Goal: Information Seeking & Learning: Learn about a topic

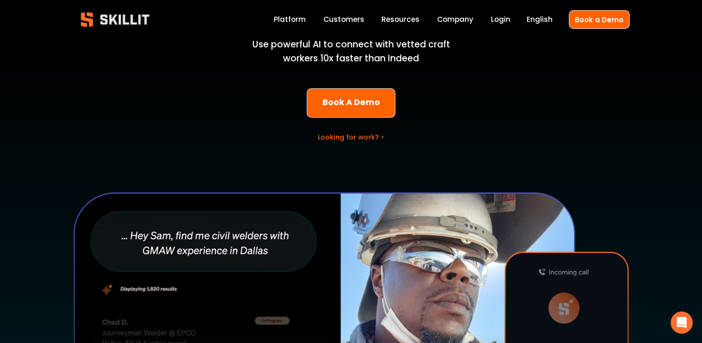
scroll to position [127, 0]
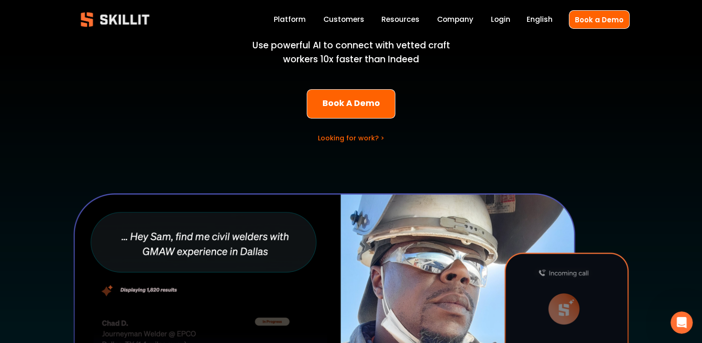
click at [0, 0] on span "Pricing" at bounding box center [0, 0] width 0 height 0
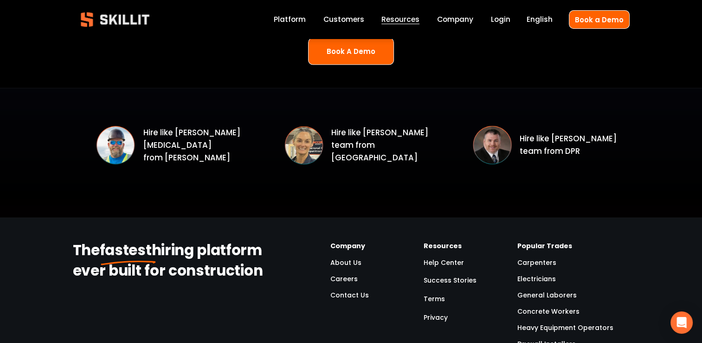
scroll to position [1326, 0]
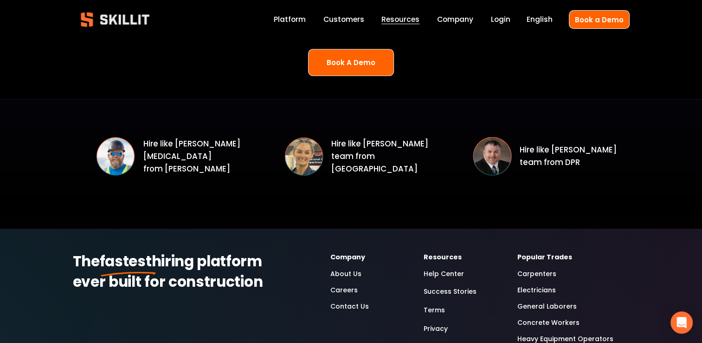
click at [499, 152] on div at bounding box center [492, 155] width 39 height 39
click at [542, 159] on p "Hire like Josh Campbell’s team from DPR" at bounding box center [575, 155] width 110 height 25
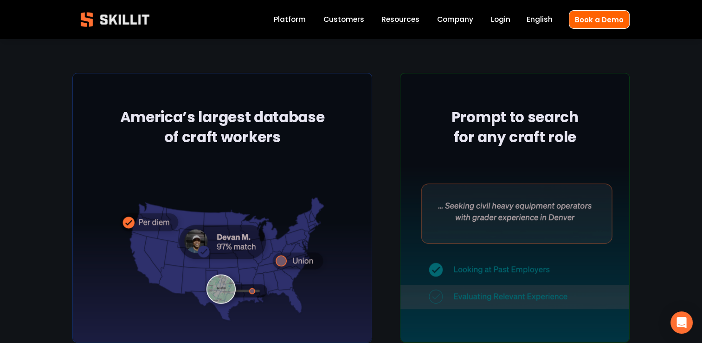
scroll to position [0, 0]
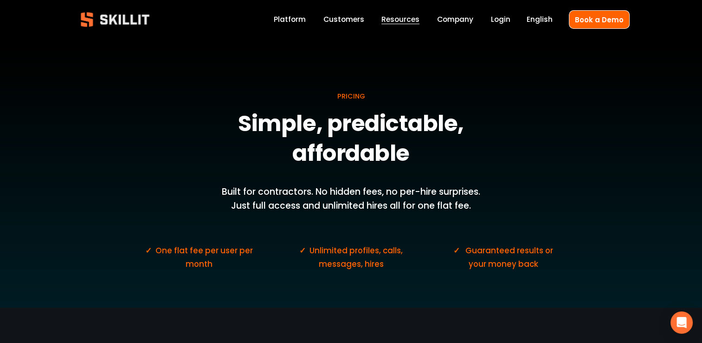
click at [343, 15] on link "Customers" at bounding box center [343, 19] width 41 height 13
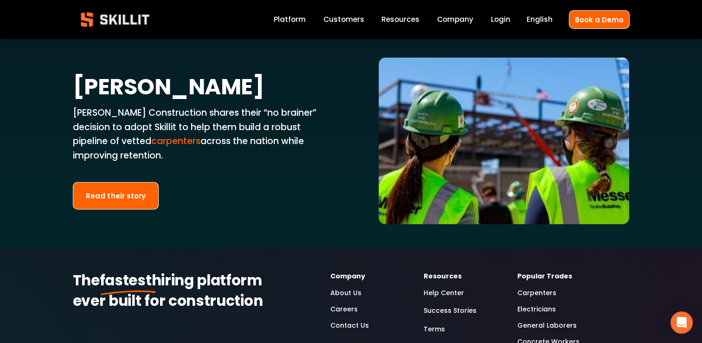
scroll to position [2009, 0]
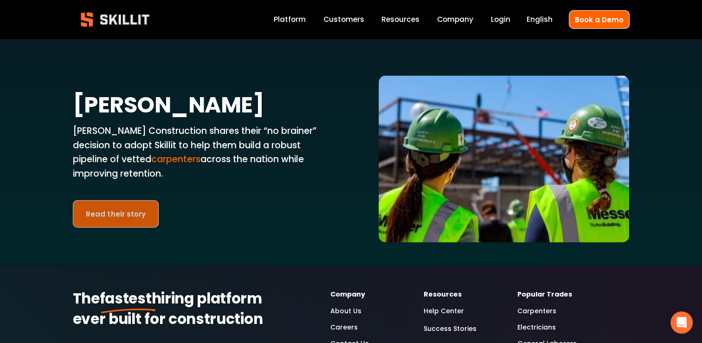
click at [110, 200] on link "Read their story" at bounding box center [116, 213] width 86 height 27
